Goal: Transaction & Acquisition: Purchase product/service

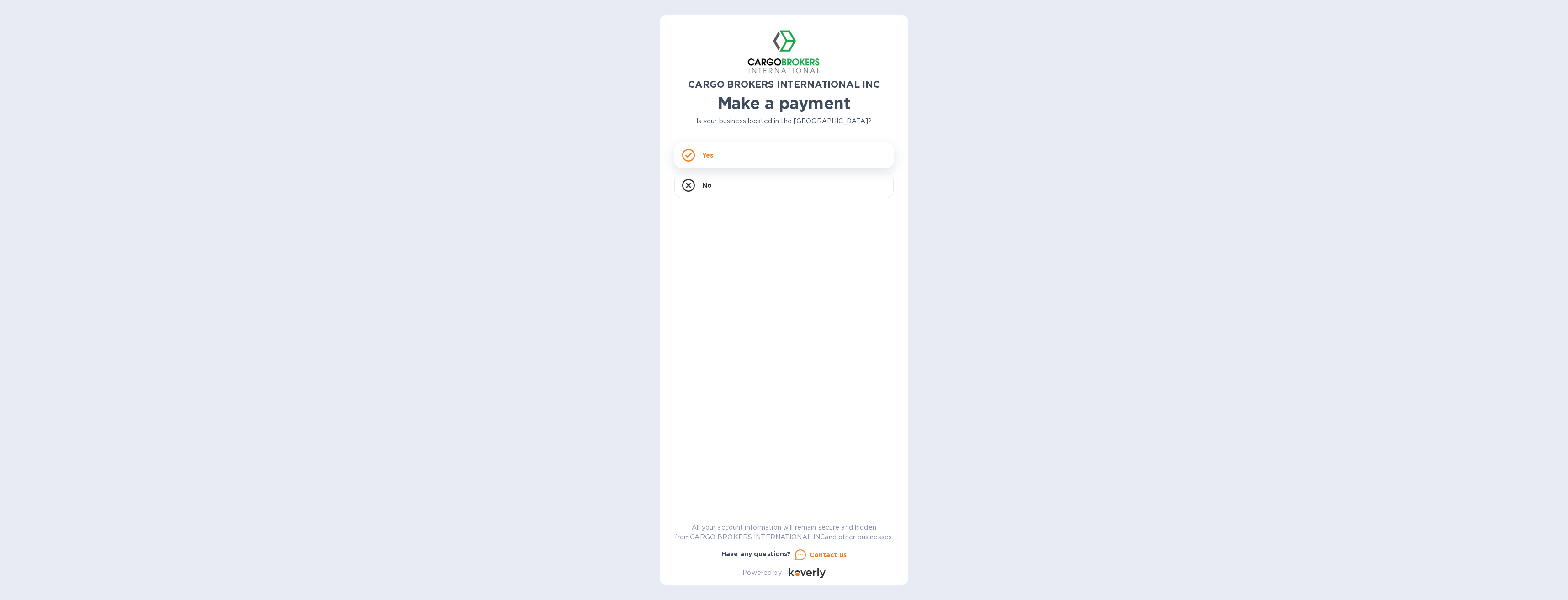
click at [695, 156] on div "Yes" at bounding box center [784, 155] width 219 height 26
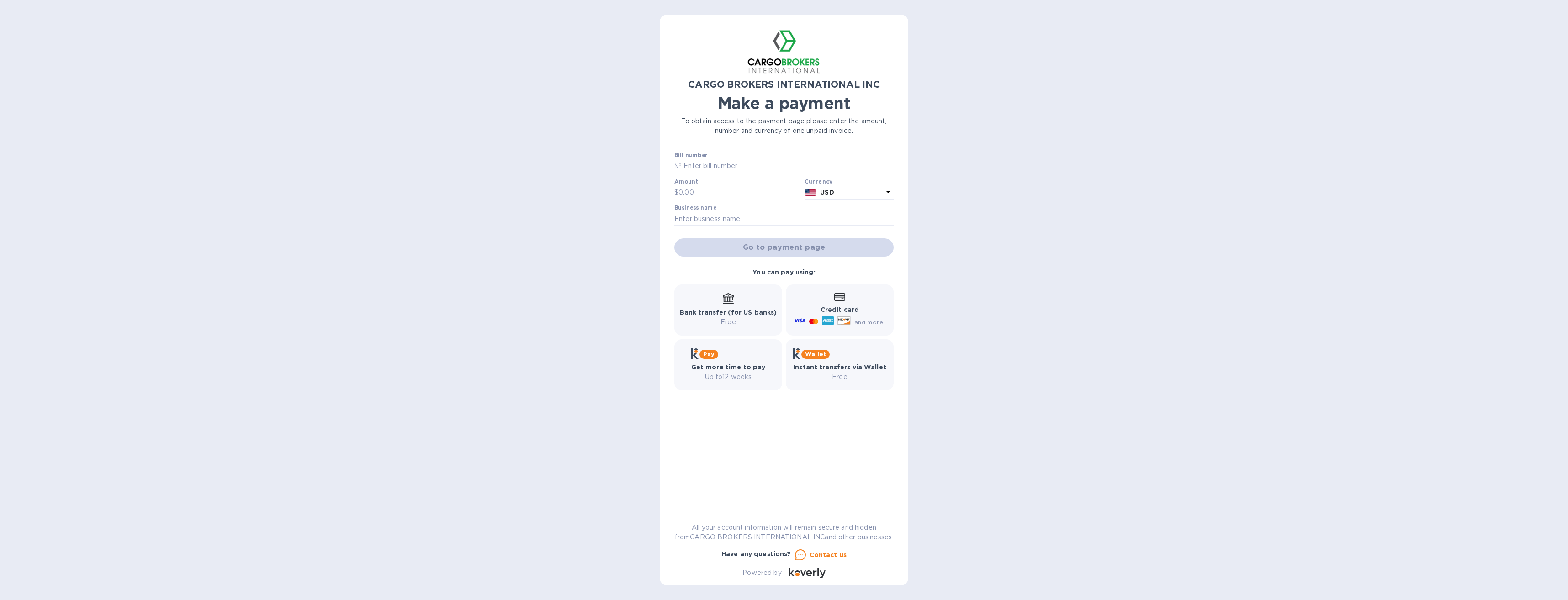
click at [713, 163] on input "text" at bounding box center [788, 166] width 212 height 14
type input "S00016658"
type input "3,327.66"
click at [691, 220] on input "text" at bounding box center [784, 218] width 219 height 14
type input "Circle Graphics Inc"
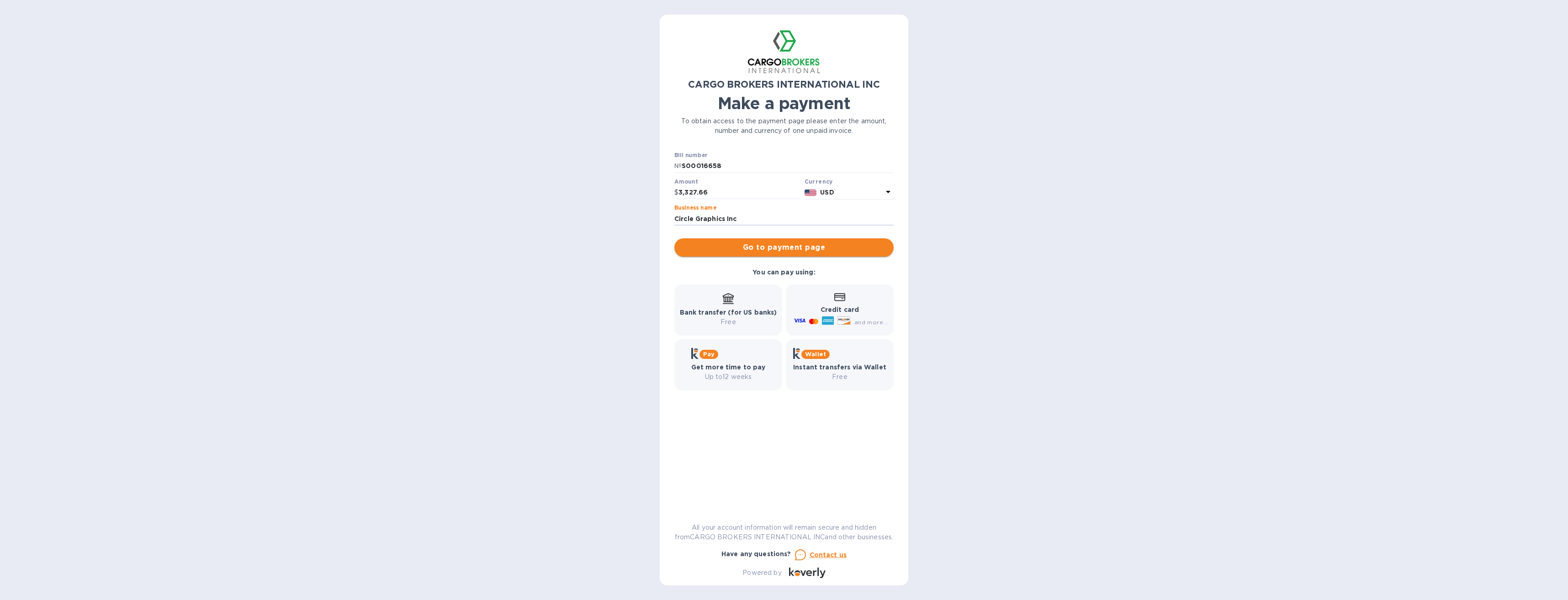
click at [782, 247] on span "Go to payment page" at bounding box center [784, 248] width 205 height 11
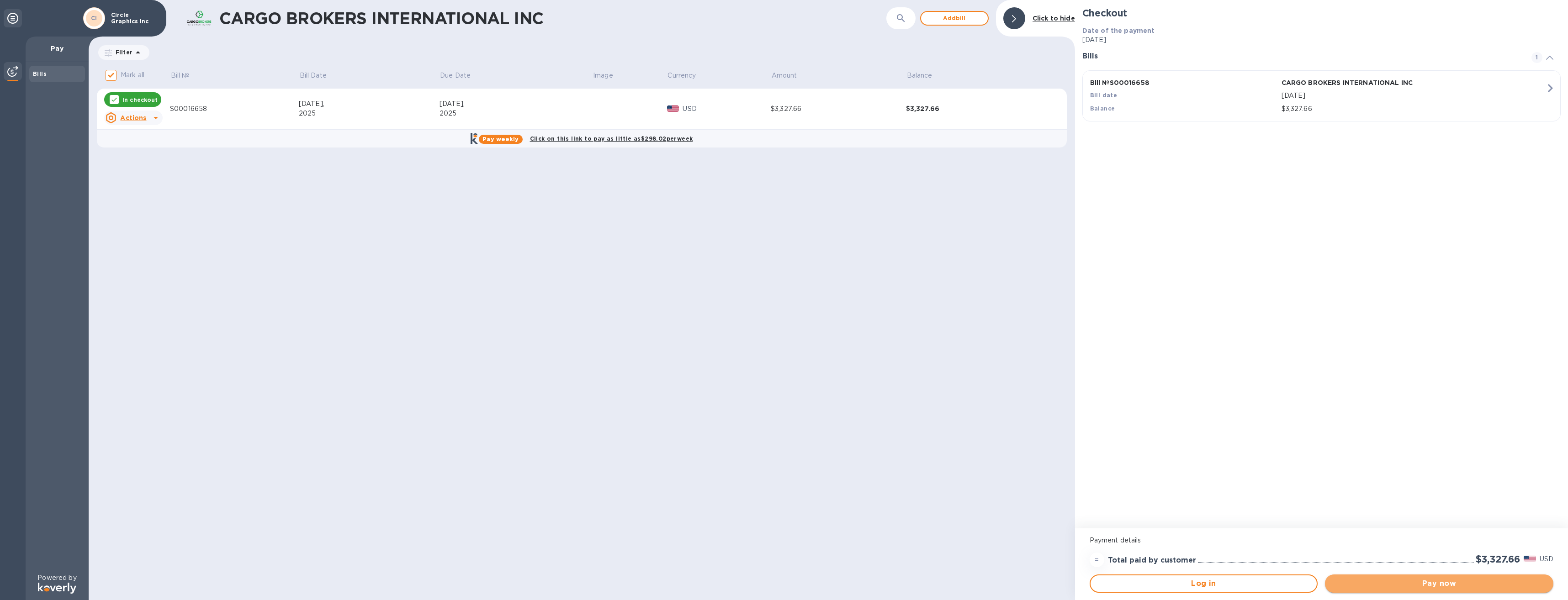
click at [1413, 583] on span "Pay now" at bounding box center [1439, 584] width 214 height 11
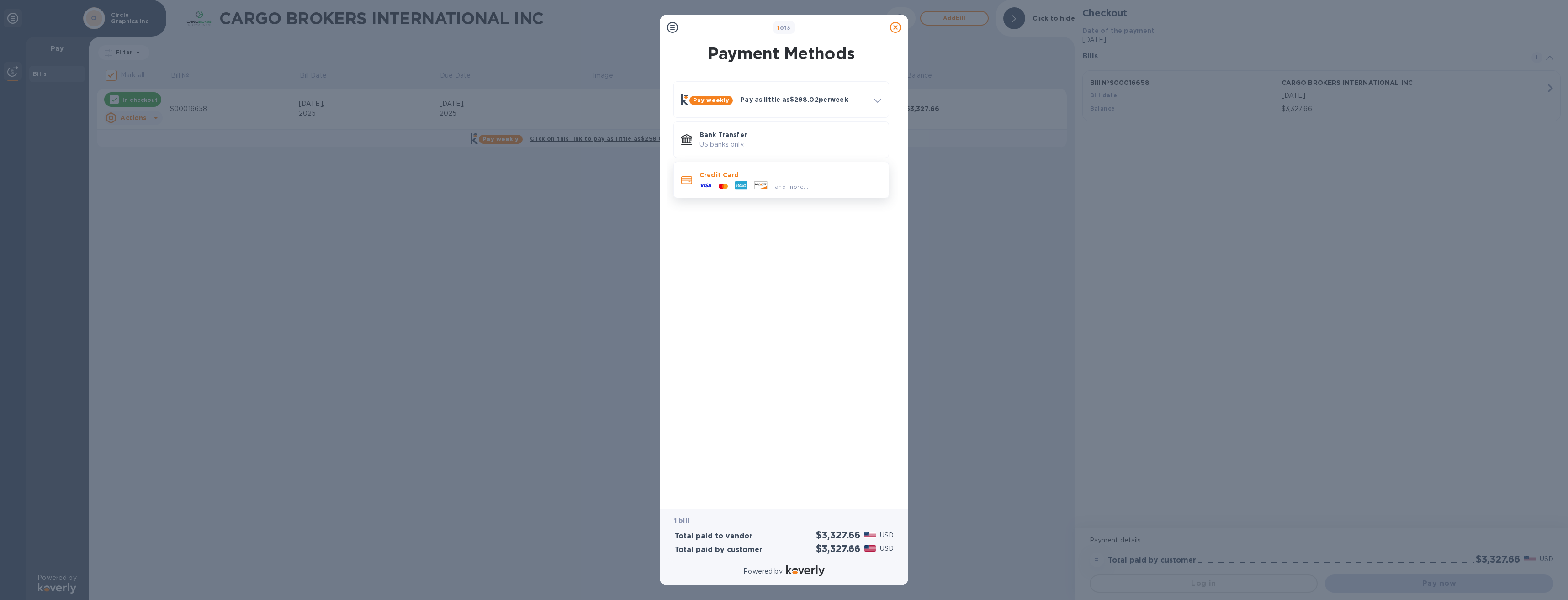
click at [728, 178] on p "Credit Card" at bounding box center [790, 175] width 182 height 9
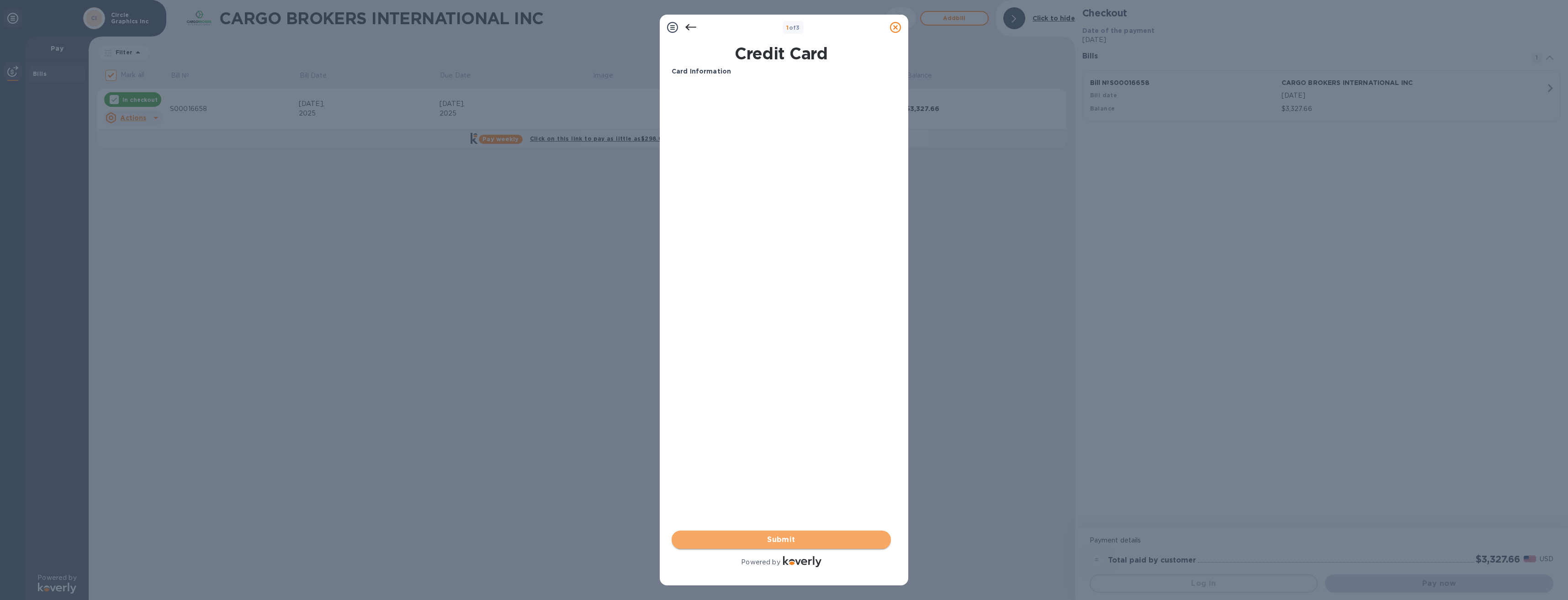
click at [789, 539] on span "Submit" at bounding box center [781, 540] width 205 height 11
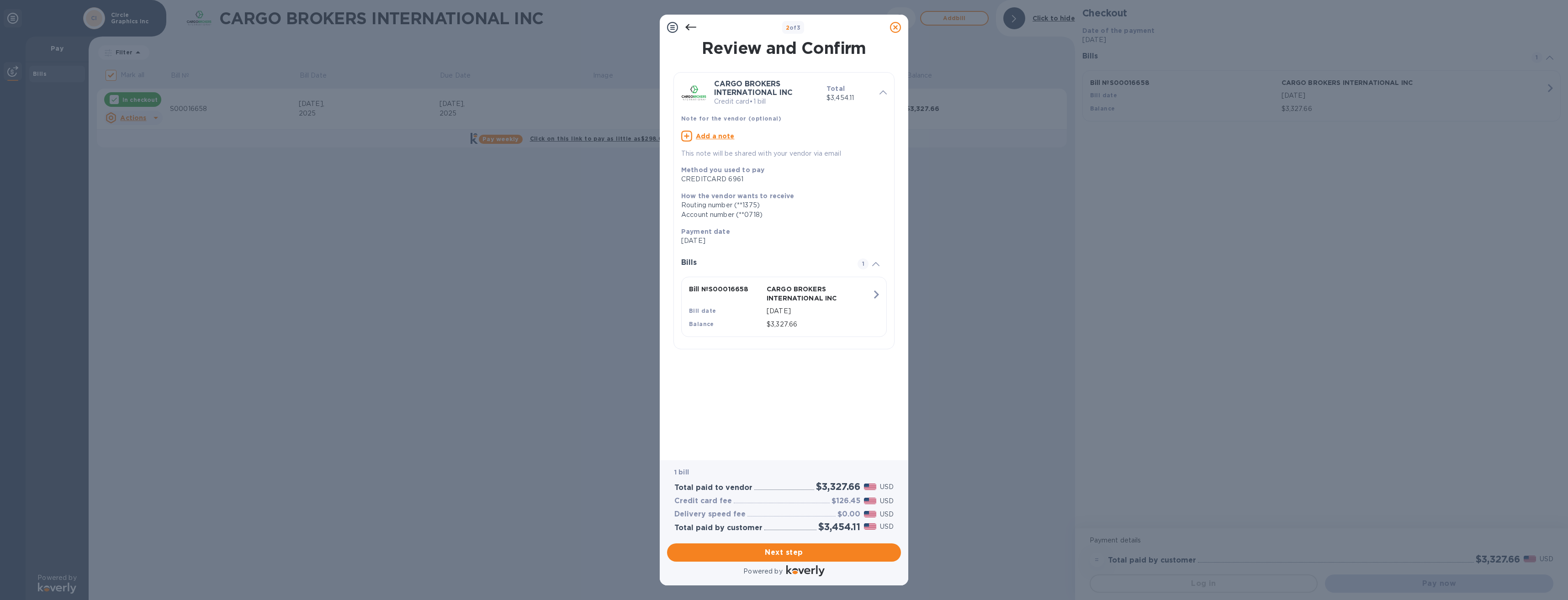
click at [691, 28] on icon at bounding box center [691, 27] width 11 height 11
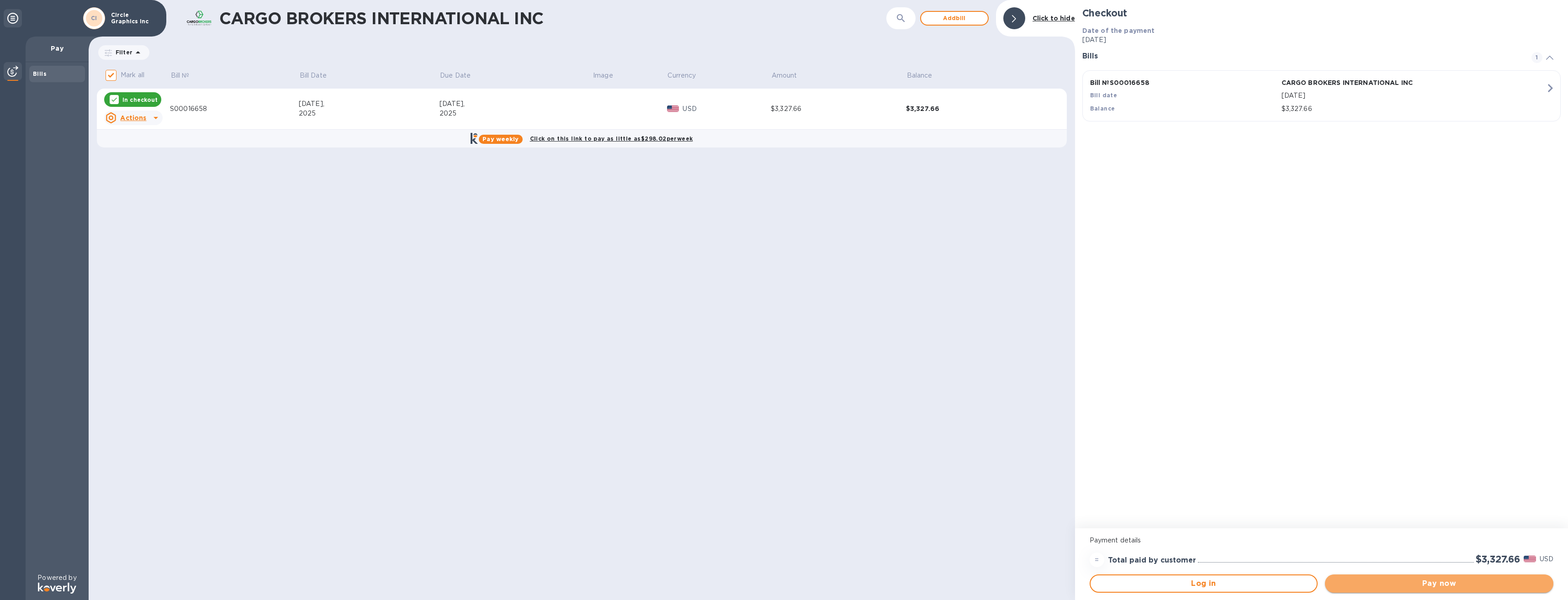
click at [1443, 584] on span "Pay now" at bounding box center [1439, 584] width 214 height 11
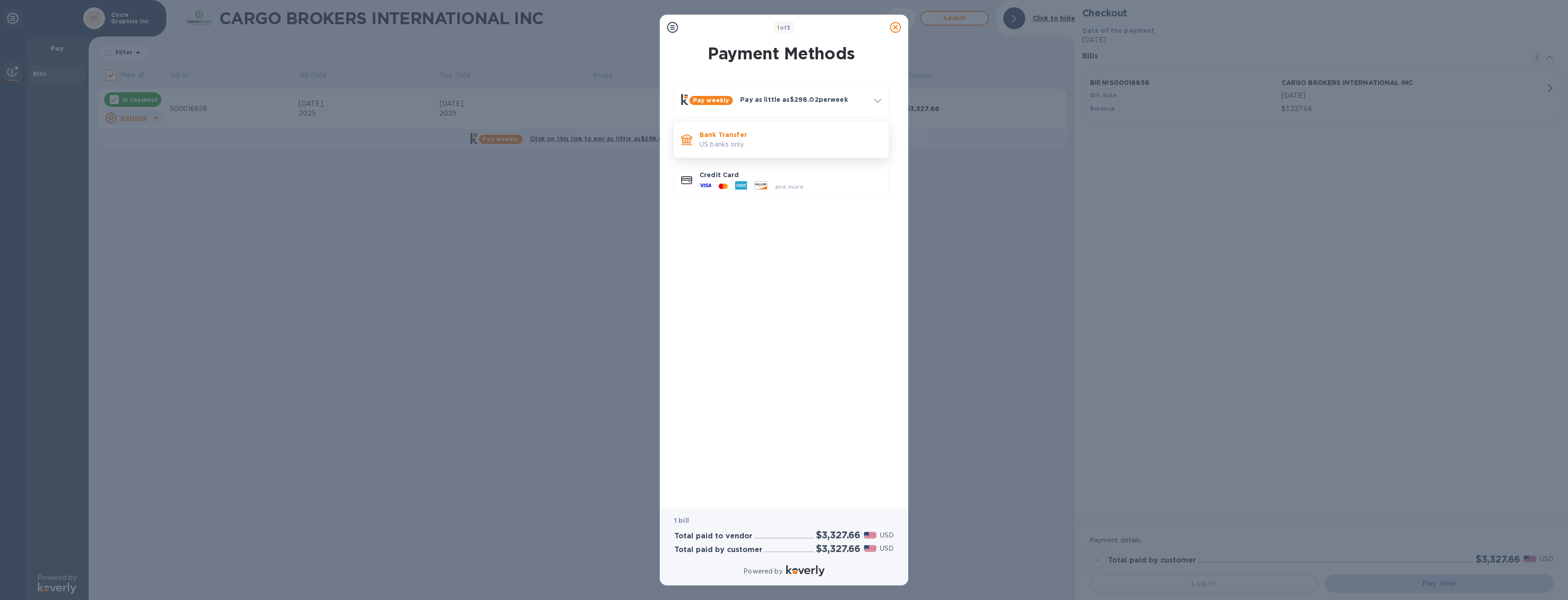
click at [743, 145] on p "US banks only." at bounding box center [790, 145] width 182 height 10
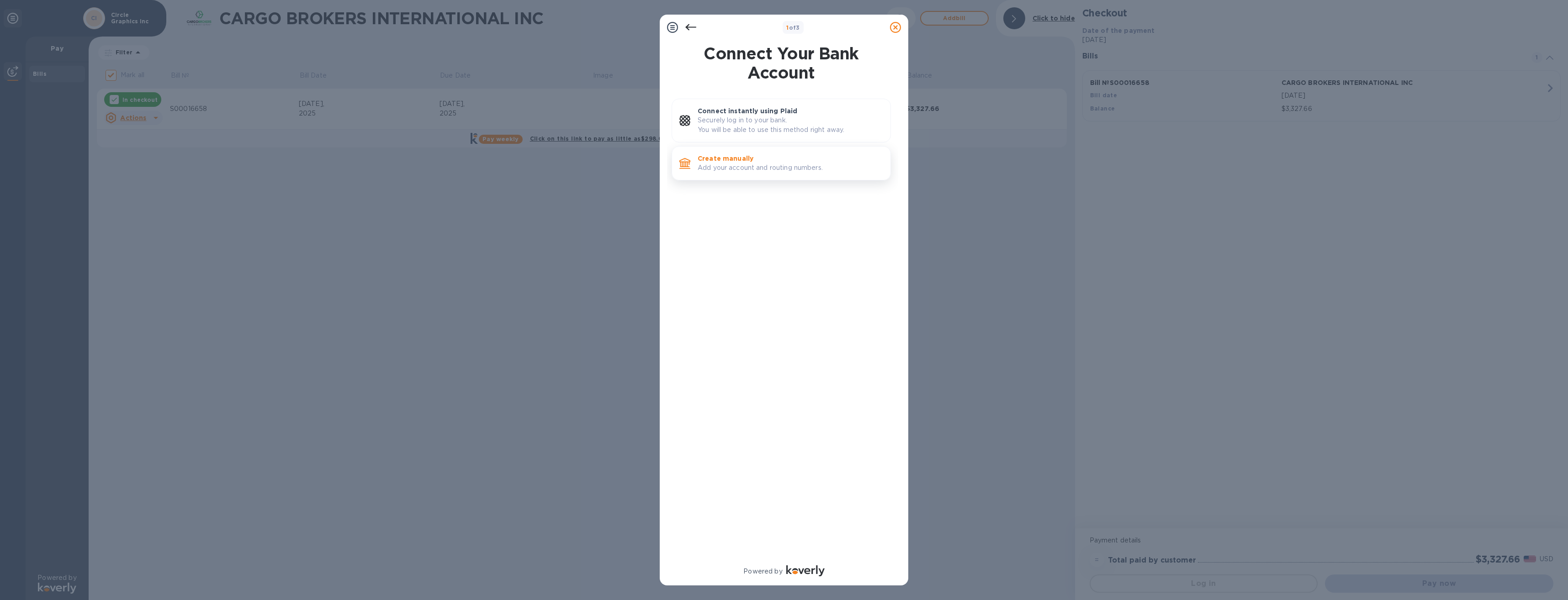
click at [757, 170] on p "Add your account and routing numbers." at bounding box center [790, 168] width 186 height 10
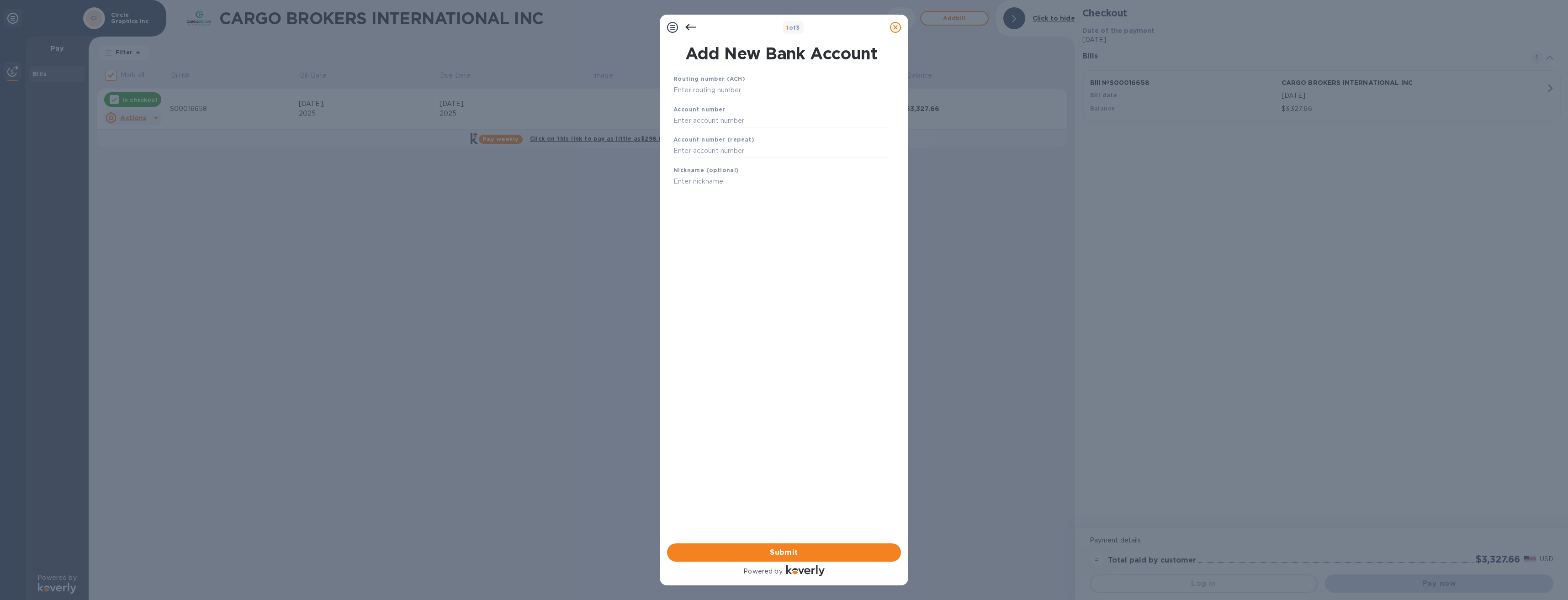
click at [710, 94] on input "text" at bounding box center [781, 90] width 215 height 14
type input "071000288"
click at [716, 132] on input "text" at bounding box center [781, 132] width 215 height 14
type input "2121259"
click at [724, 164] on input "text" at bounding box center [781, 162] width 215 height 14
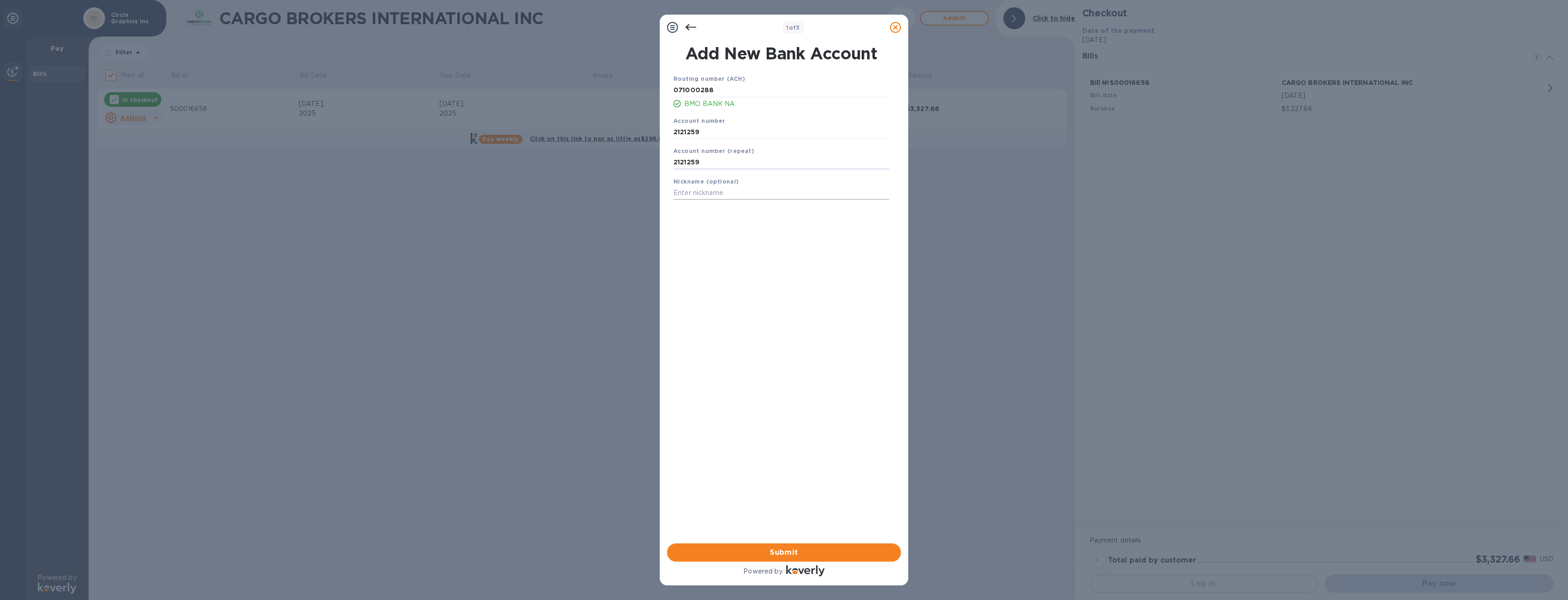
type input "2121259"
click at [712, 192] on input "text" at bounding box center [781, 193] width 215 height 14
type input "CDP Account"
click at [758, 553] on span "Submit" at bounding box center [784, 553] width 219 height 11
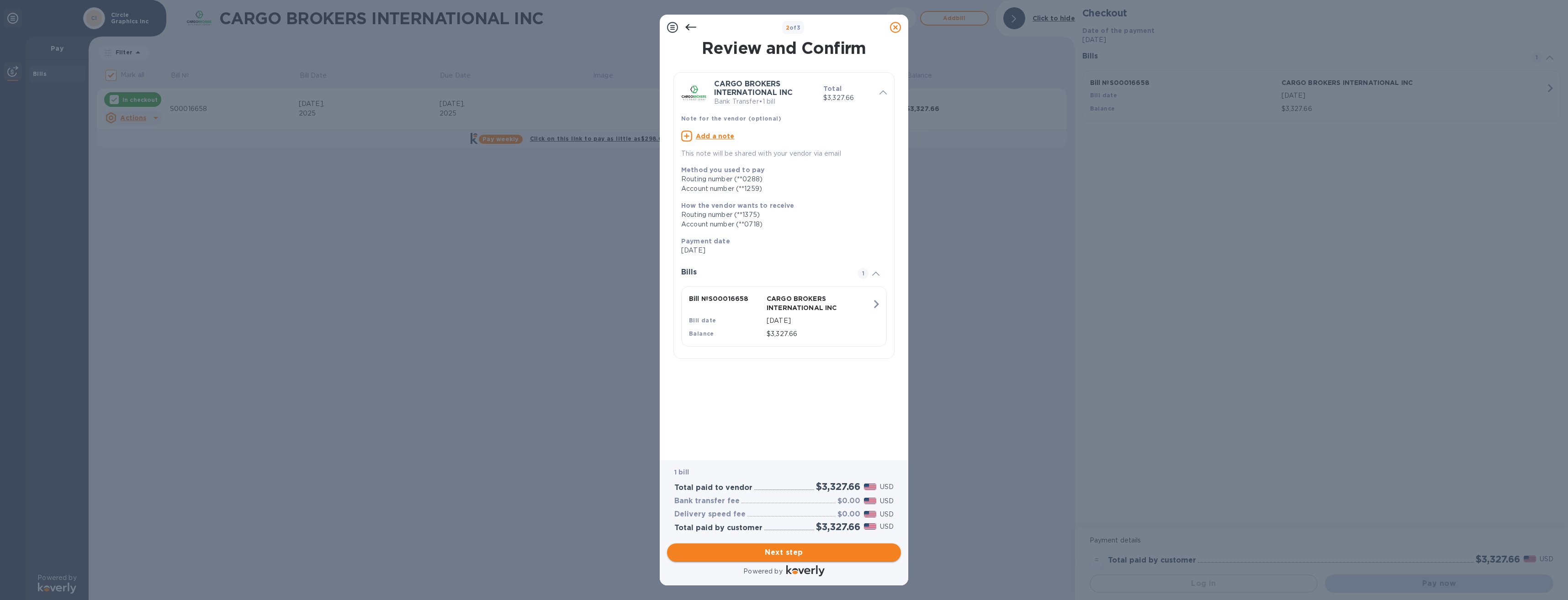
click at [795, 558] on button "Next step" at bounding box center [784, 553] width 234 height 18
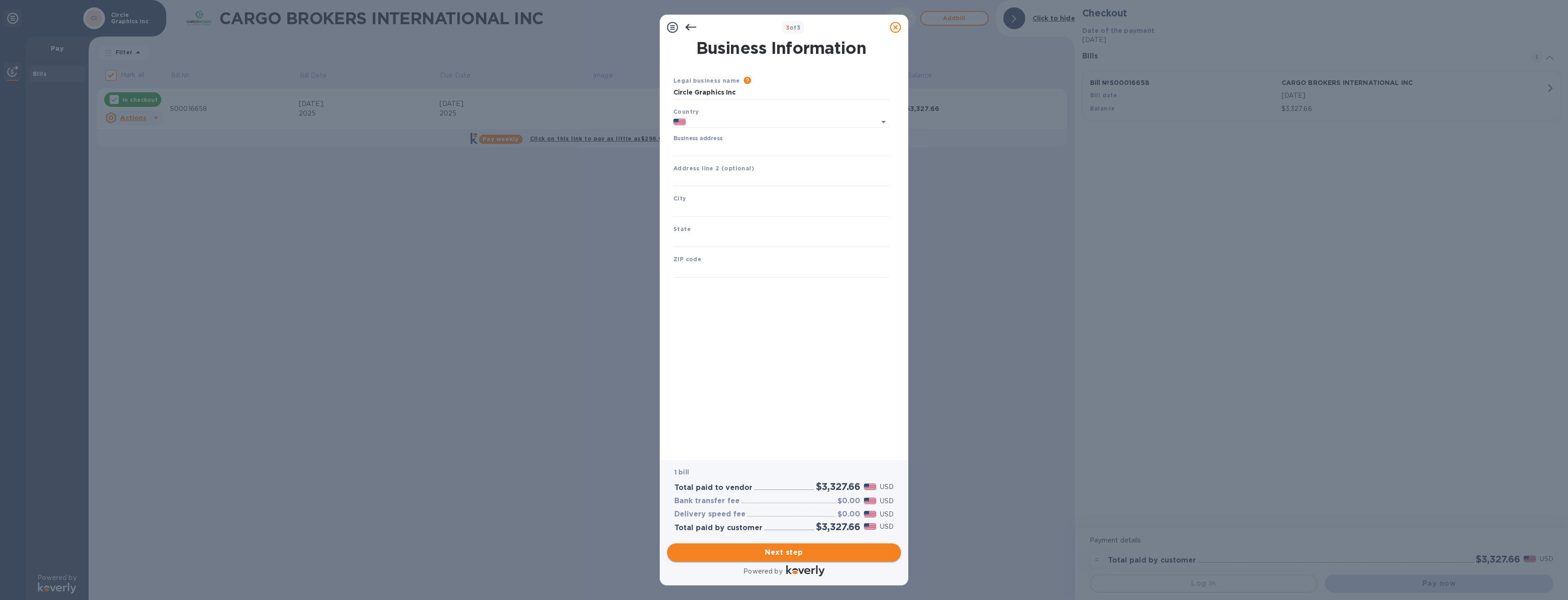
type input "[GEOGRAPHIC_DATA]"
click at [699, 149] on input "Business address" at bounding box center [781, 149] width 215 height 14
type input "[STREET_ADDRESS]"
click at [721, 202] on div "City" at bounding box center [781, 205] width 223 height 30
click at [717, 212] on input "text" at bounding box center [781, 210] width 215 height 14
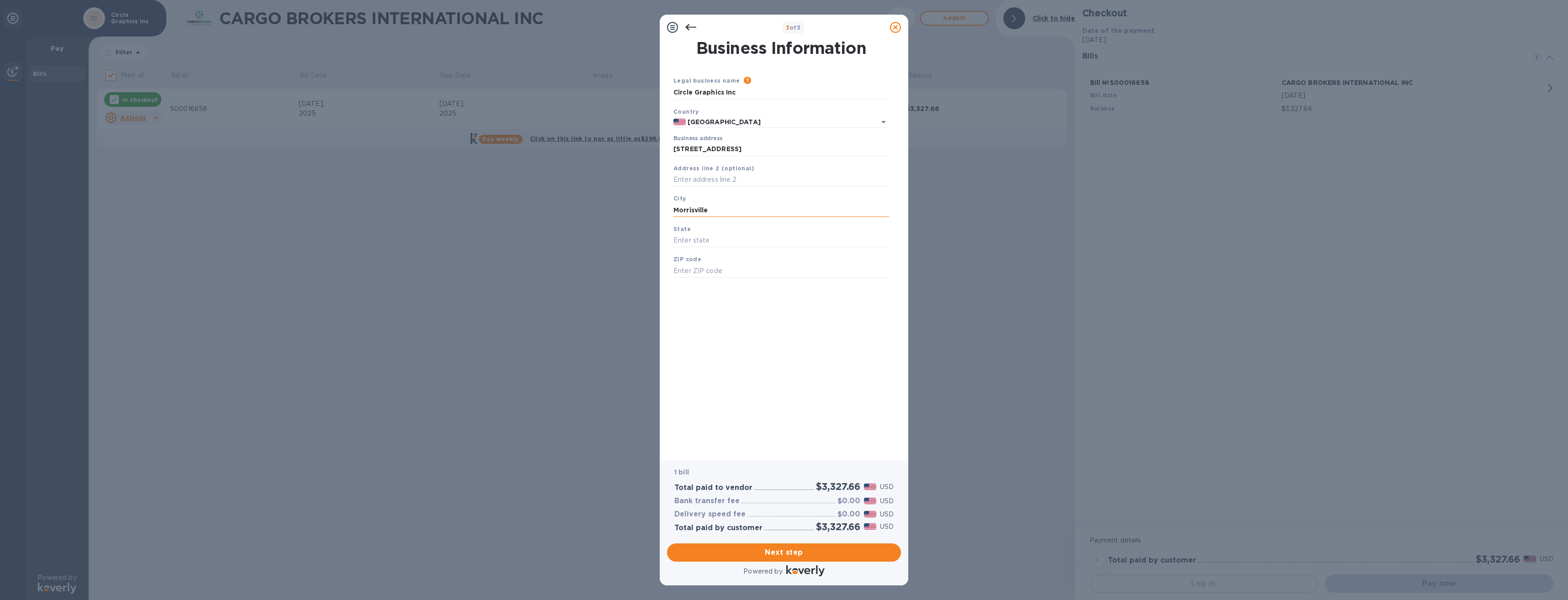
type input "Morrisville"
type input "NC"
type input "27560"
click at [795, 355] on div "Business Information Legal business name Please provide the legal name that app…" at bounding box center [783, 244] width 225 height 408
click at [793, 548] on span "Next step" at bounding box center [784, 553] width 219 height 11
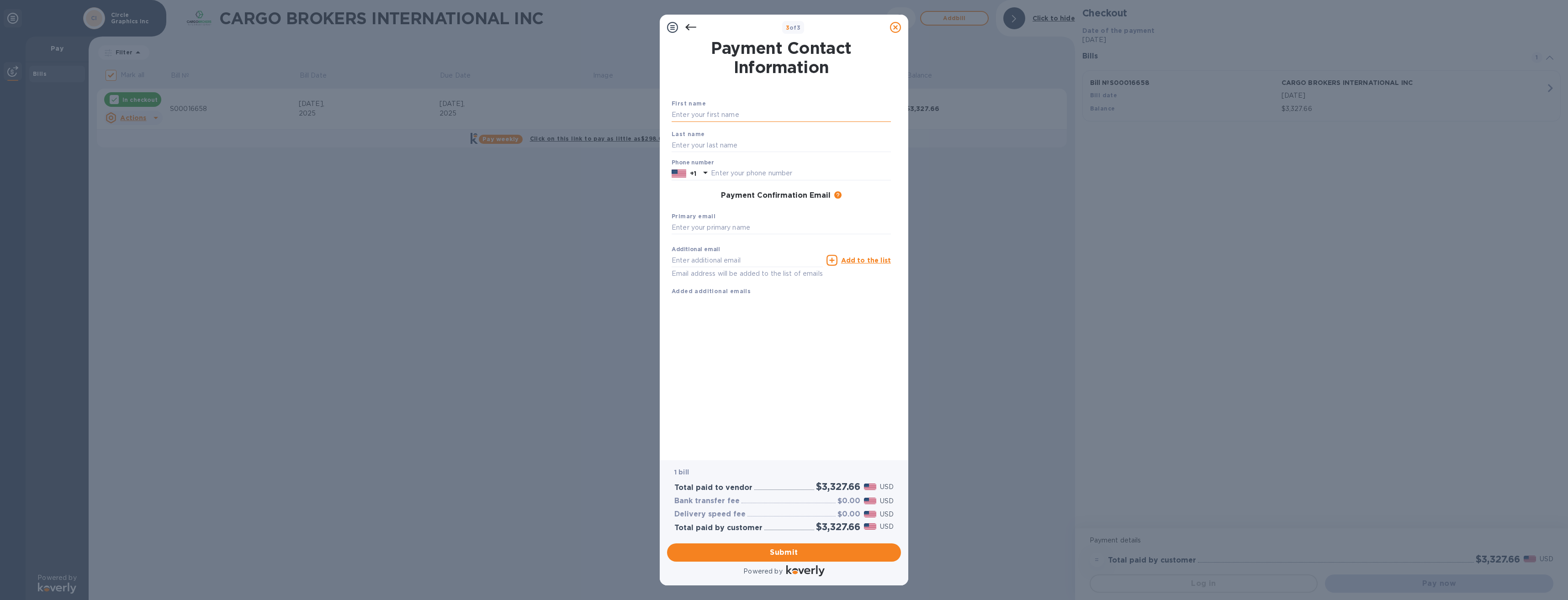
click at [710, 115] on input "text" at bounding box center [781, 115] width 219 height 14
type input "G"
type input "[PERSON_NAME]"
type input "9194023155"
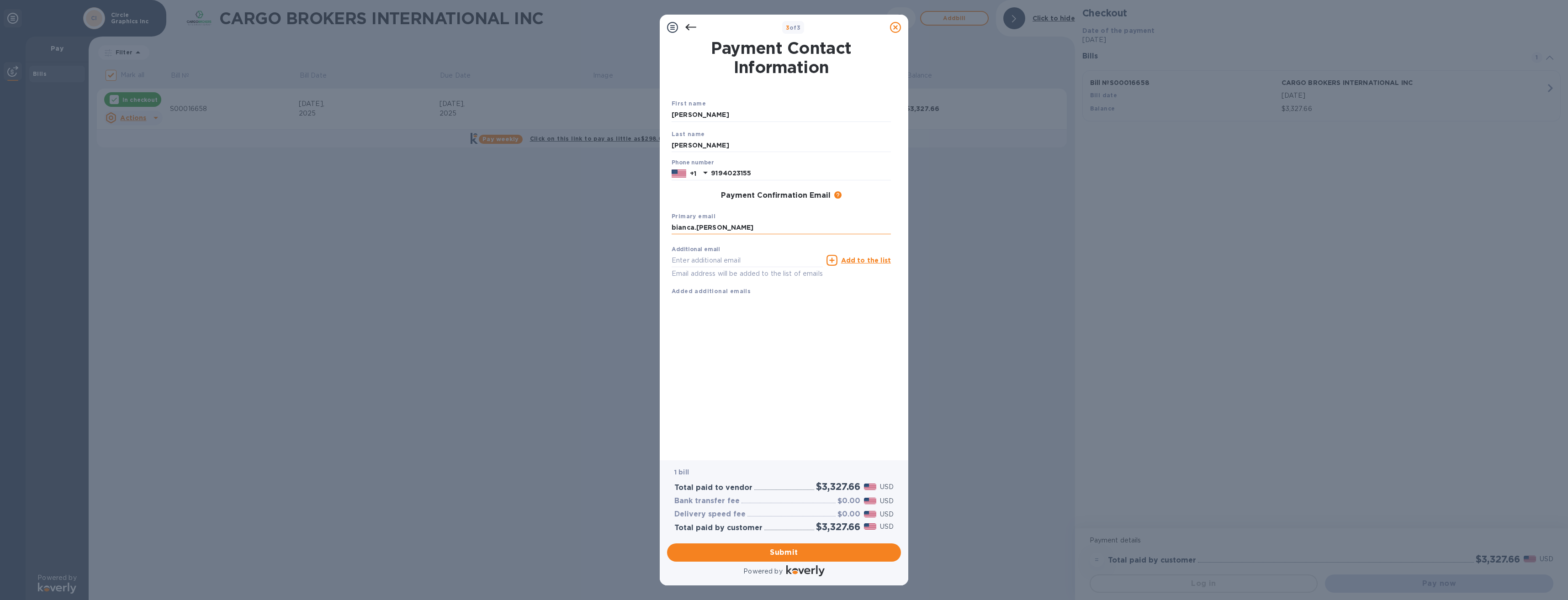
type input "[EMAIL_ADDRESS][PERSON_NAME][DOMAIN_NAME]"
click at [836, 261] on icon at bounding box center [832, 260] width 11 height 11
click at [727, 265] on input "text" at bounding box center [747, 260] width 151 height 14
type input "[PERSON_NAME][EMAIL_ADDRESS][PERSON_NAME][DOMAIN_NAME]"
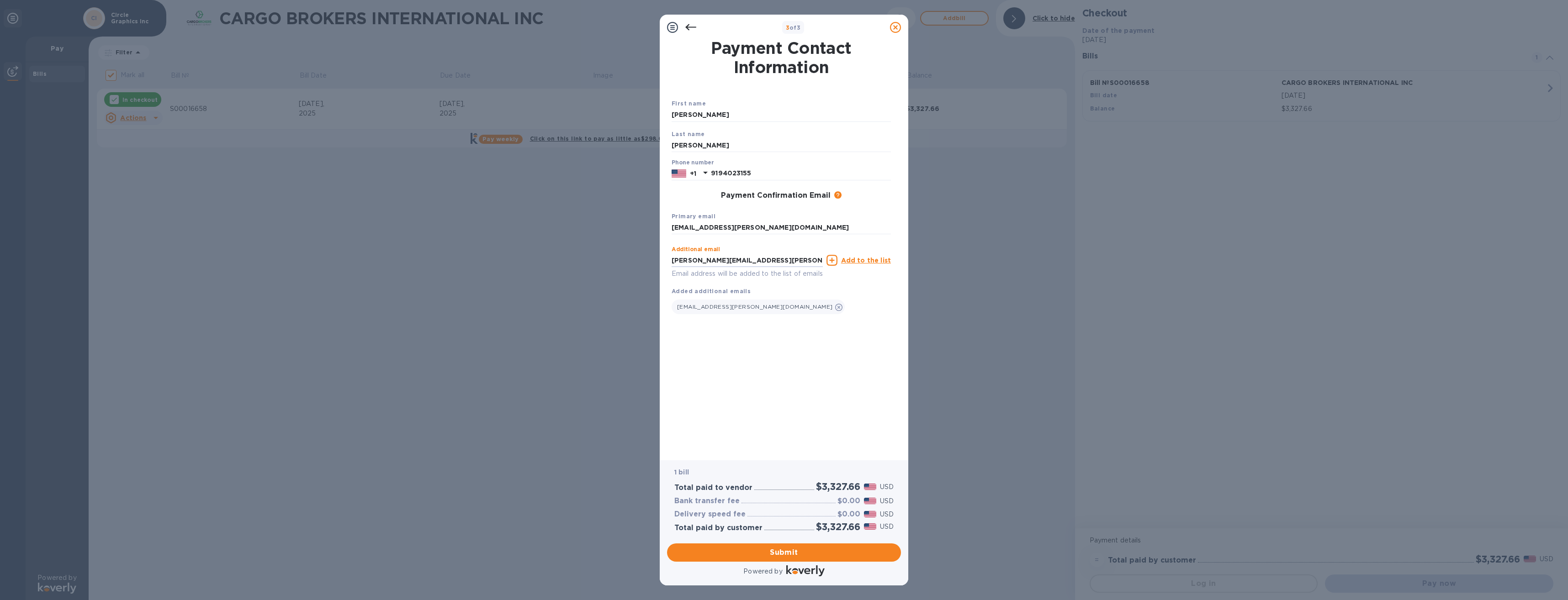
click at [867, 259] on u "Add to the list" at bounding box center [866, 260] width 50 height 7
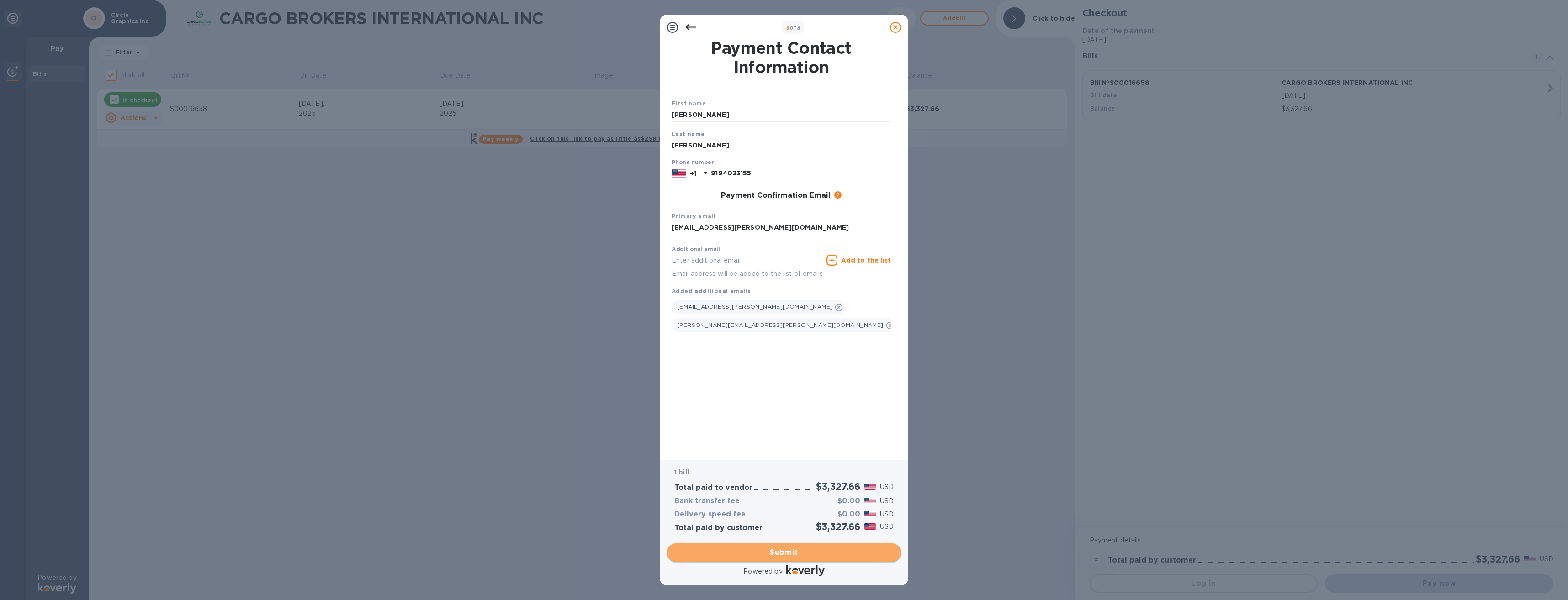
click at [788, 557] on span "Submit" at bounding box center [784, 553] width 219 height 11
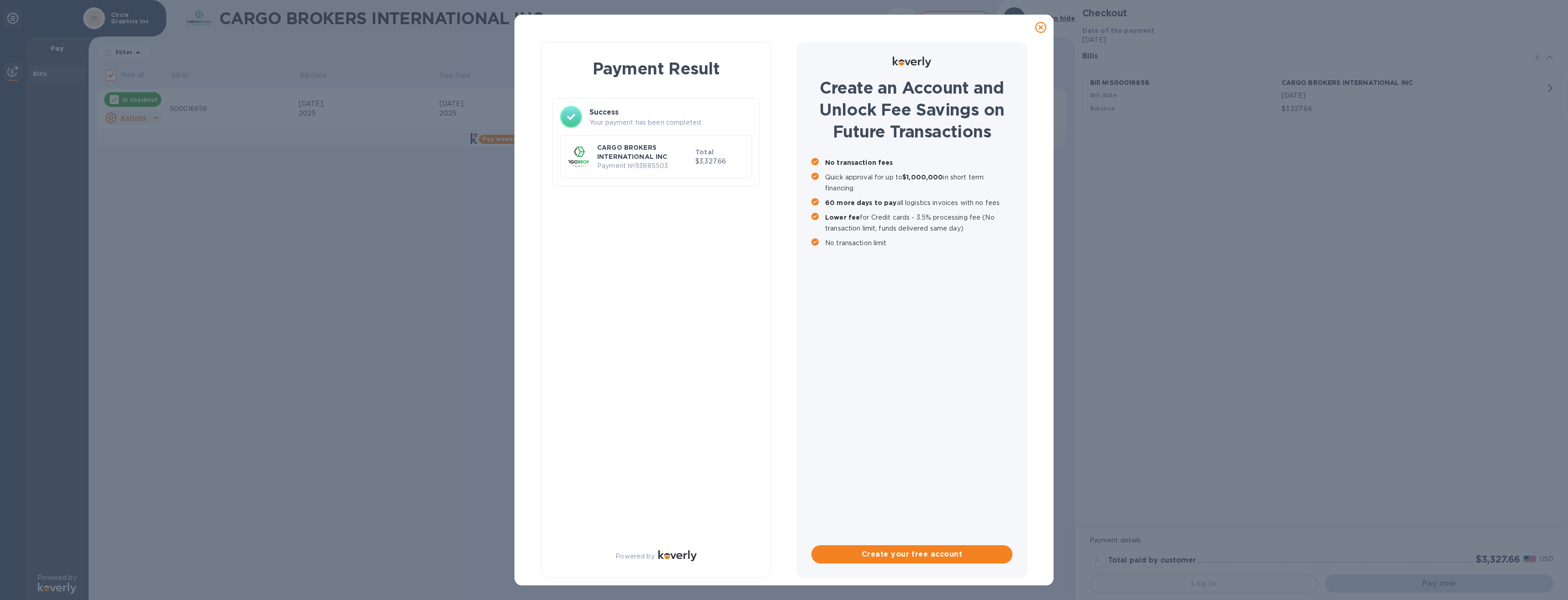
checkbox input "false"
